Goal: Task Accomplishment & Management: Manage account settings

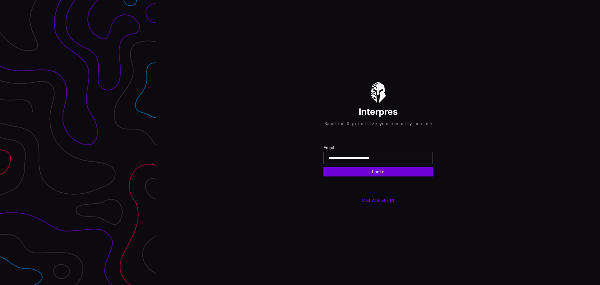
type input "**********"
click at [348, 175] on button "Login" at bounding box center [378, 171] width 109 height 9
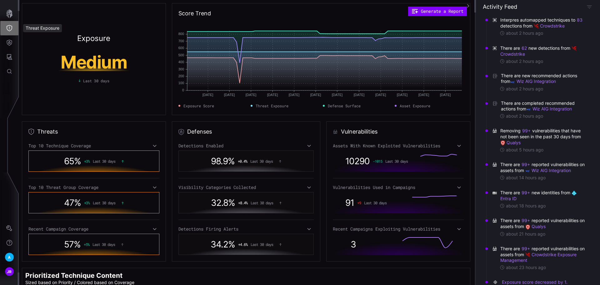
click at [8, 27] on icon "Threat Exposure" at bounding box center [9, 28] width 6 height 6
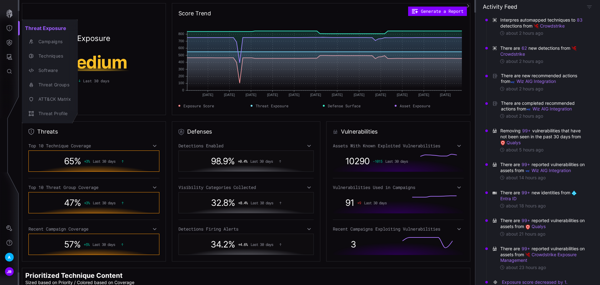
click at [8, 28] on div at bounding box center [300, 142] width 600 height 285
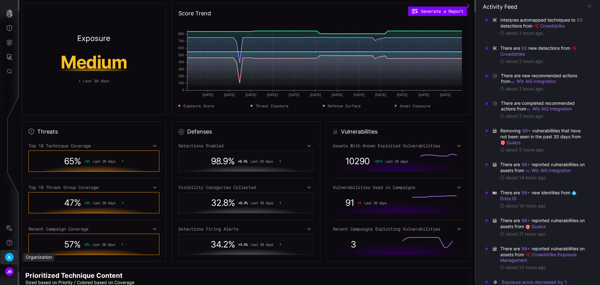
click at [7, 257] on div "A" at bounding box center [9, 256] width 9 height 9
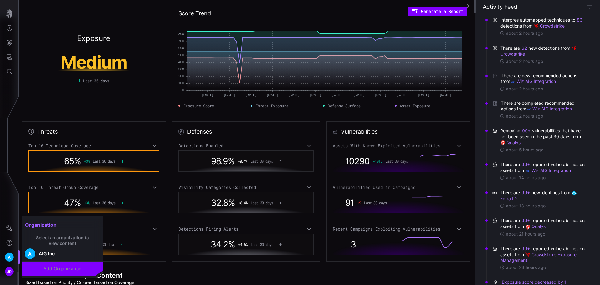
click at [9, 241] on div at bounding box center [300, 142] width 600 height 285
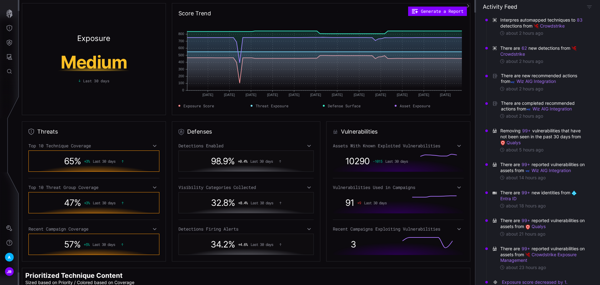
click at [10, 226] on icon "Settings" at bounding box center [9, 228] width 6 height 6
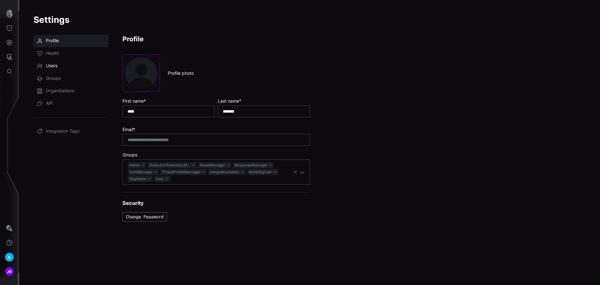
click at [65, 65] on link "Users" at bounding box center [70, 66] width 75 height 13
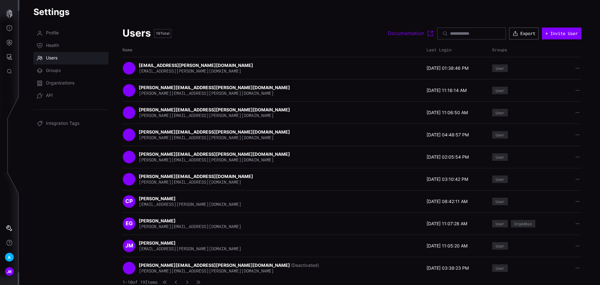
scroll to position [8, 0]
click at [189, 281] on icon "button" at bounding box center [187, 282] width 4 height 4
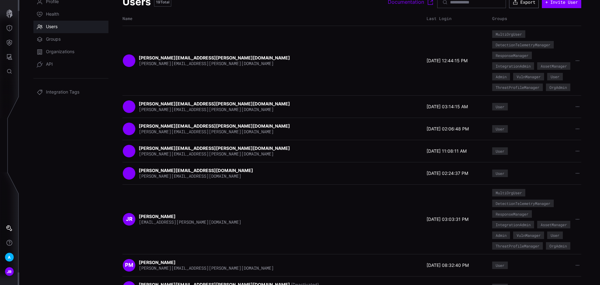
scroll to position [124, 0]
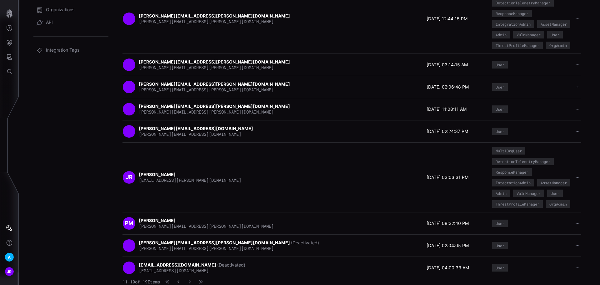
click at [183, 279] on button "button" at bounding box center [178, 282] width 8 height 6
